Goal: Task Accomplishment & Management: Manage account settings

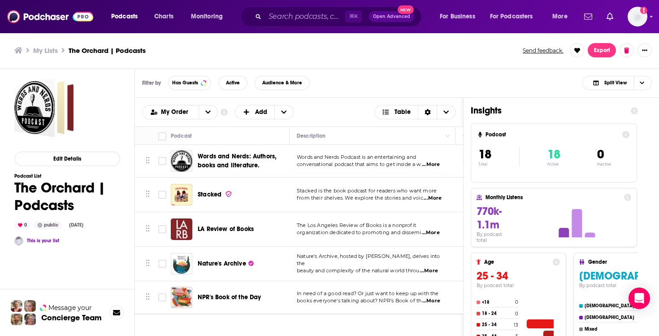
click at [40, 49] on h3 "My Lists" at bounding box center [45, 50] width 25 height 9
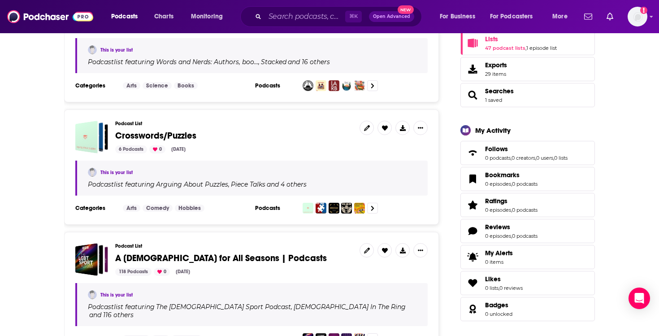
scroll to position [181, 0]
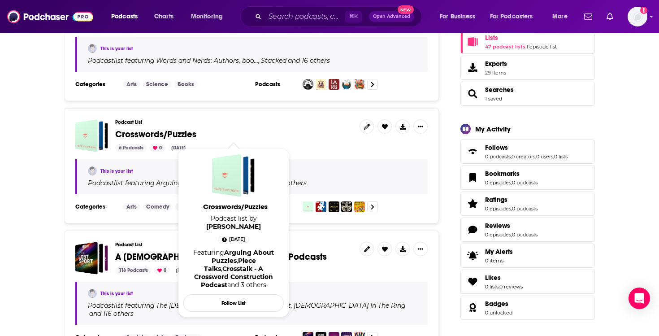
click at [177, 137] on span "Crosswords/Puzzles" at bounding box center [155, 134] width 81 height 11
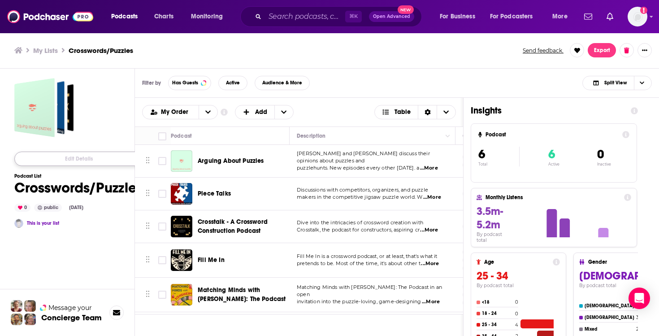
click at [69, 159] on button "Edit Details" at bounding box center [78, 158] width 129 height 14
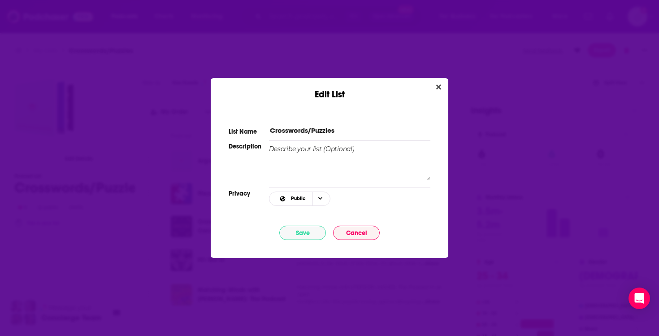
click at [306, 130] on input "Crosswords/Puzzles" at bounding box center [349, 129] width 161 height 9
paste input "ACROSS THE UNIVERSE"
type input "ACROSS THE UNIVERSE"
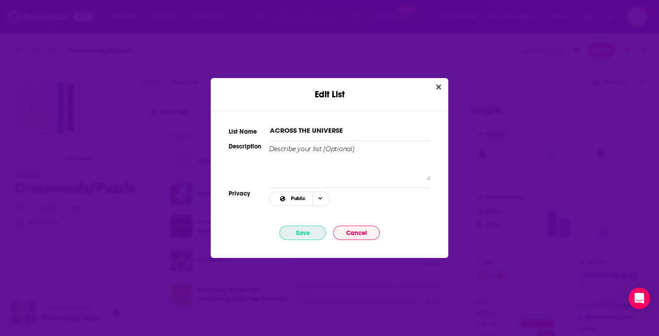
click at [296, 234] on button "Save" at bounding box center [302, 232] width 47 height 14
